Goal: Information Seeking & Learning: Learn about a topic

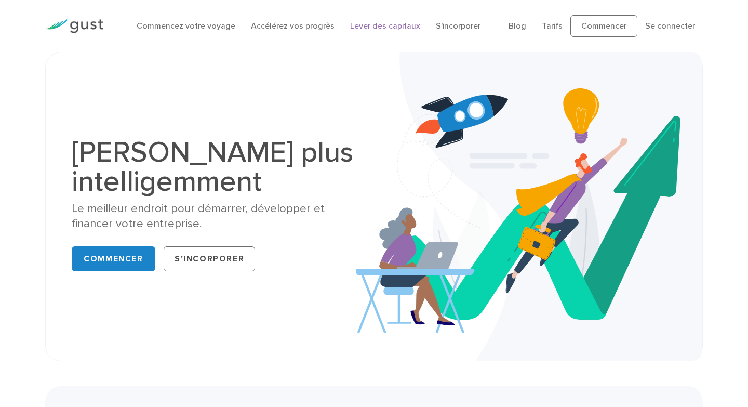
click at [393, 27] on font "Lever des capitaux" at bounding box center [385, 26] width 70 height 10
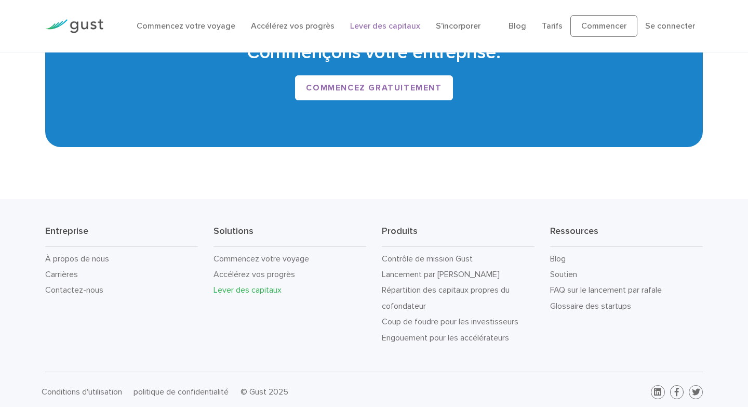
scroll to position [1834, 0]
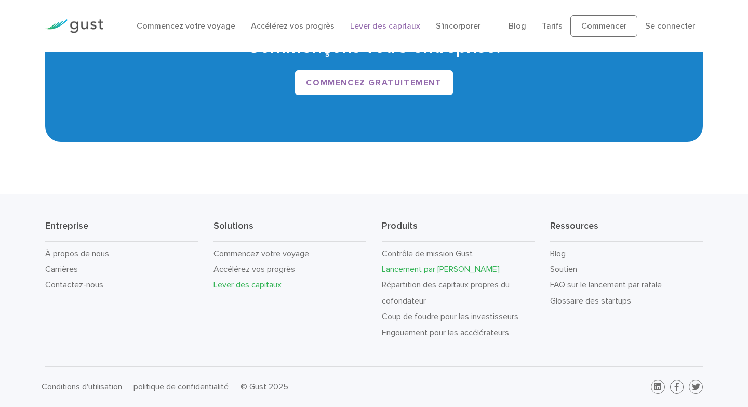
click at [414, 271] on font "Lancement par [PERSON_NAME]" at bounding box center [441, 269] width 118 height 10
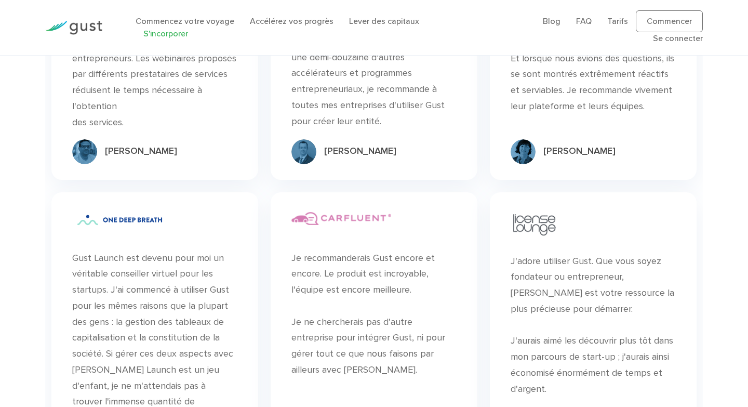
scroll to position [5338, 0]
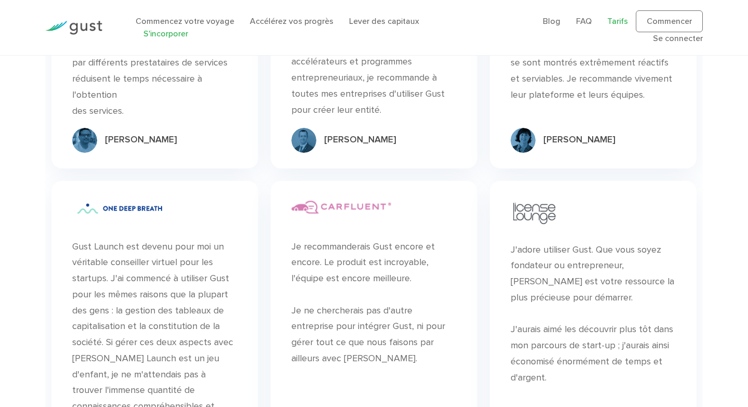
click at [620, 18] on font "Tarifs" at bounding box center [617, 21] width 21 height 10
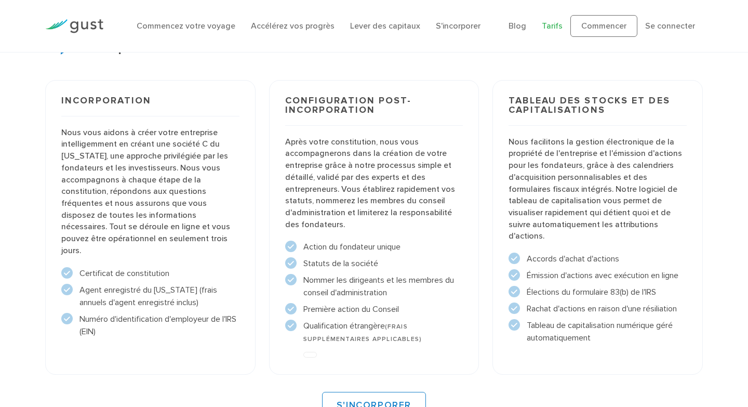
scroll to position [768, 0]
